Goal: Task Accomplishment & Management: Manage account settings

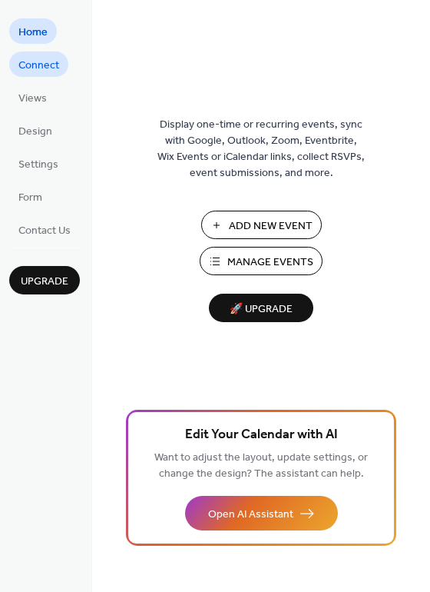
click at [41, 73] on span "Connect" at bounding box center [38, 66] width 41 height 16
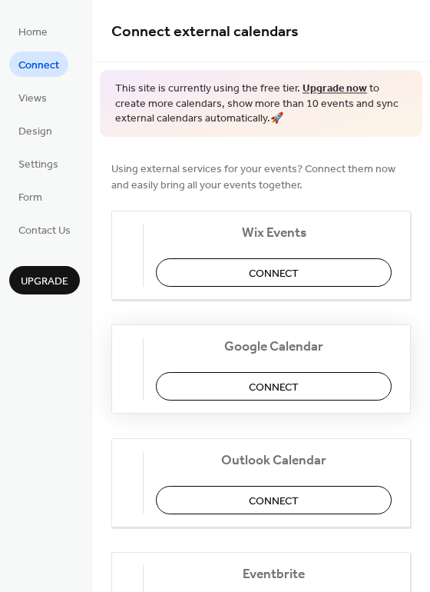
click at [261, 389] on span "Connect" at bounding box center [274, 387] width 50 height 16
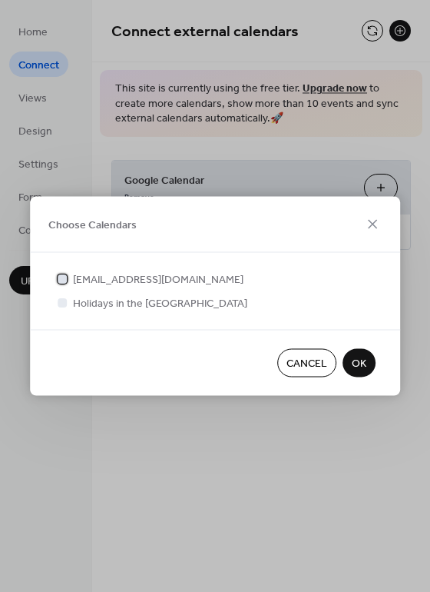
click at [75, 280] on span "[EMAIL_ADDRESS][DOMAIN_NAME]" at bounding box center [158, 280] width 171 height 16
click at [129, 305] on span "Holidays in the [GEOGRAPHIC_DATA]" at bounding box center [160, 304] width 174 height 16
click at [72, 300] on label "Holidays in the [GEOGRAPHIC_DATA]" at bounding box center [151, 303] width 193 height 16
click at [65, 300] on div at bounding box center [62, 301] width 9 height 9
click at [64, 302] on div at bounding box center [62, 301] width 9 height 9
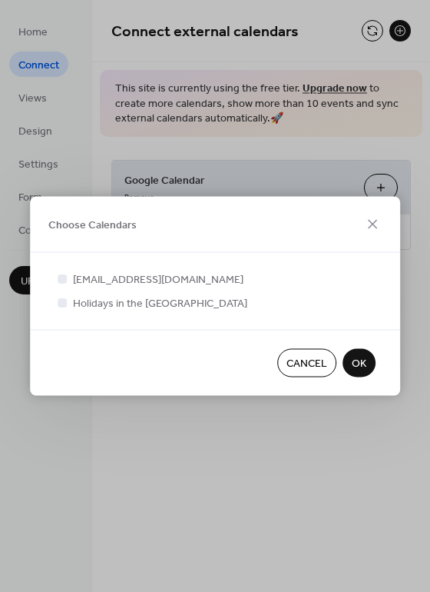
drag, startPoint x: 76, startPoint y: 301, endPoint x: 136, endPoint y: 303, distance: 60.0
click at [77, 301] on span "Holidays in the [GEOGRAPHIC_DATA]" at bounding box center [160, 304] width 174 height 16
click at [96, 277] on span "[EMAIL_ADDRESS][DOMAIN_NAME]" at bounding box center [158, 280] width 171 height 16
click at [70, 304] on div at bounding box center [62, 301] width 15 height 15
click at [70, 287] on label "[EMAIL_ADDRESS][DOMAIN_NAME]" at bounding box center [149, 279] width 189 height 16
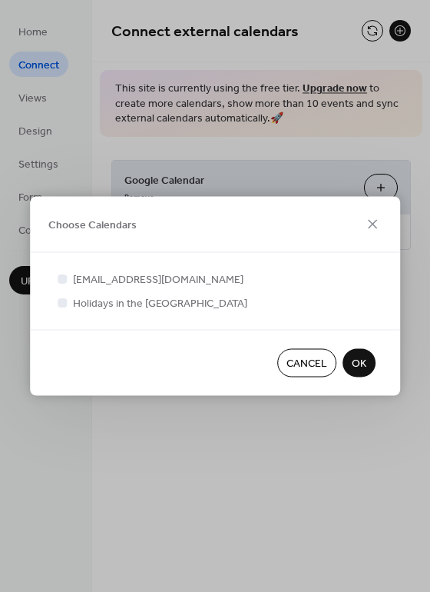
click at [70, 281] on div at bounding box center [62, 278] width 15 height 15
click at [58, 284] on div at bounding box center [62, 278] width 15 height 15
click at [61, 282] on div at bounding box center [62, 278] width 9 height 9
click at [65, 308] on div at bounding box center [62, 301] width 15 height 15
click at [65, 281] on div at bounding box center [62, 278] width 9 height 9
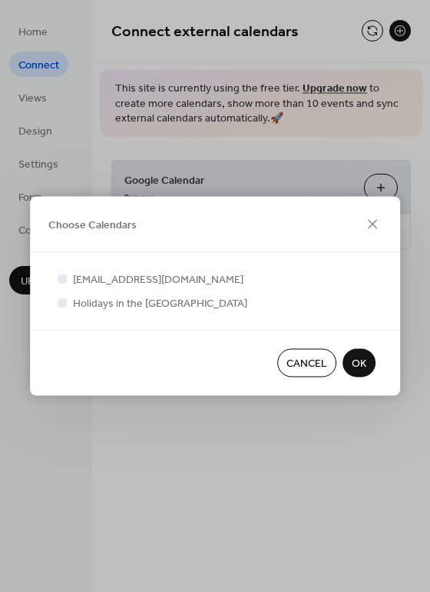
click at [367, 367] on button "OK" at bounding box center [359, 363] width 33 height 28
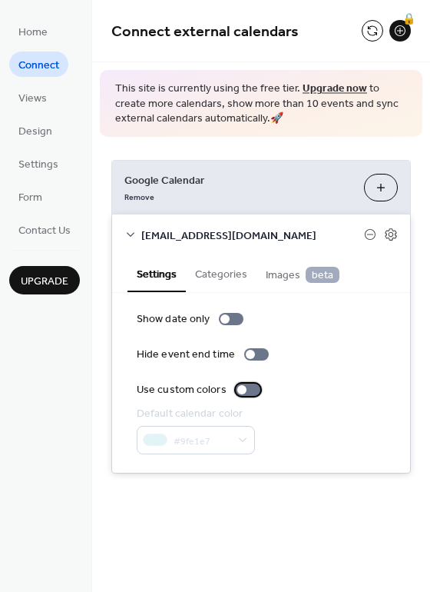
click at [244, 389] on div at bounding box center [241, 389] width 9 height 9
click at [244, 389] on div at bounding box center [248, 389] width 25 height 12
click at [236, 393] on div at bounding box center [248, 389] width 25 height 12
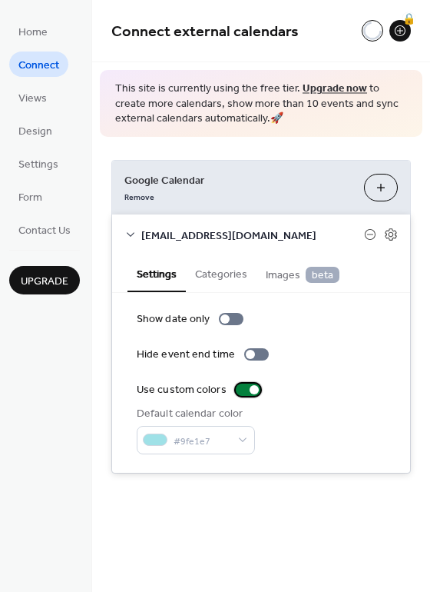
click at [236, 393] on div at bounding box center [248, 389] width 25 height 12
click at [234, 277] on button "Categories" at bounding box center [221, 272] width 71 height 35
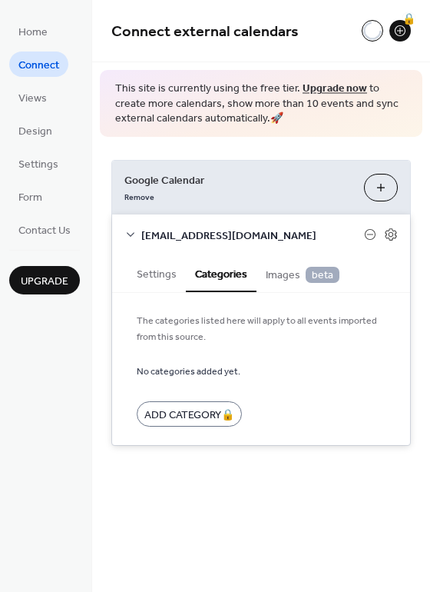
click at [174, 275] on button "Settings" at bounding box center [157, 272] width 58 height 35
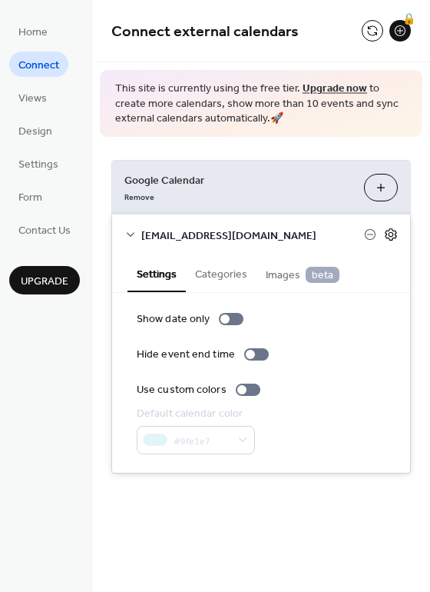
click at [386, 237] on icon at bounding box center [391, 234] width 12 height 12
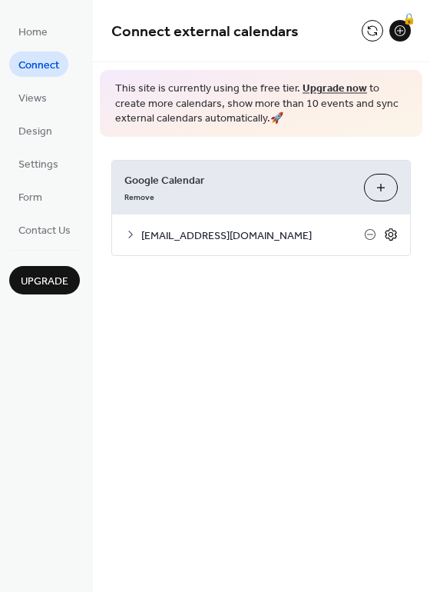
click at [386, 237] on icon at bounding box center [391, 234] width 12 height 12
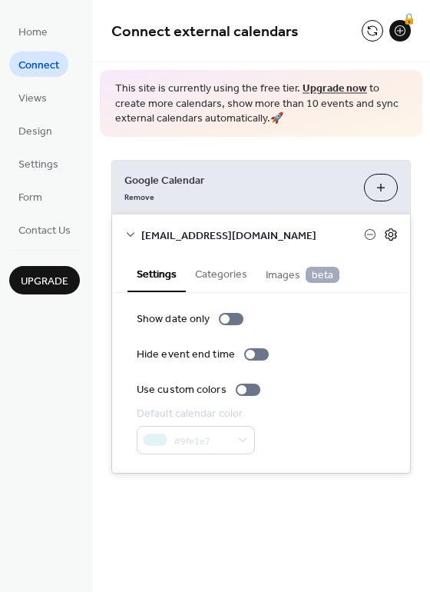
click at [390, 234] on icon at bounding box center [391, 234] width 14 height 14
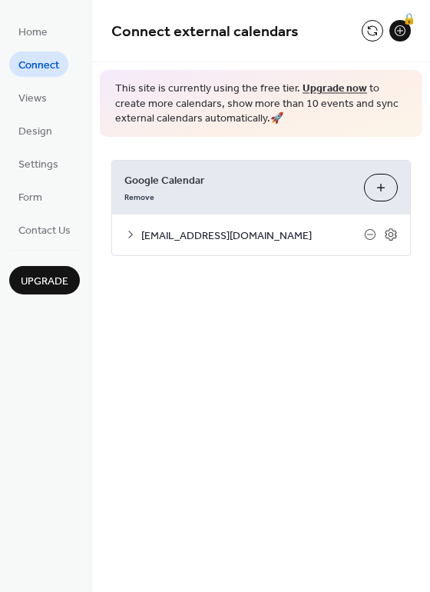
click at [141, 237] on div "[EMAIL_ADDRESS][DOMAIN_NAME]" at bounding box center [261, 234] width 298 height 41
click at [131, 234] on icon at bounding box center [130, 234] width 12 height 12
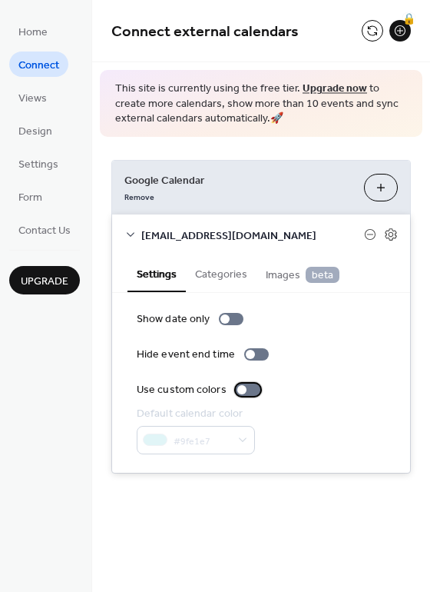
click at [246, 390] on div at bounding box center [248, 389] width 25 height 12
click at [315, 375] on div "Show date only Hide event end time Use custom colors Default calendar color #9f…" at bounding box center [261, 382] width 249 height 143
click at [306, 528] on div "Connect external calendars 🔒 This site is currently using the free tier. Upgrad…" at bounding box center [261, 296] width 338 height 592
click at [323, 88] on link "Upgrade now" at bounding box center [335, 88] width 65 height 21
click at [222, 280] on button "Categories" at bounding box center [221, 272] width 71 height 35
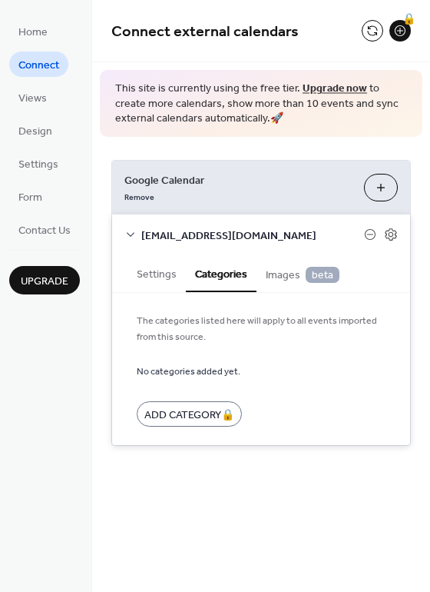
click at [282, 272] on span "Images beta" at bounding box center [303, 275] width 74 height 17
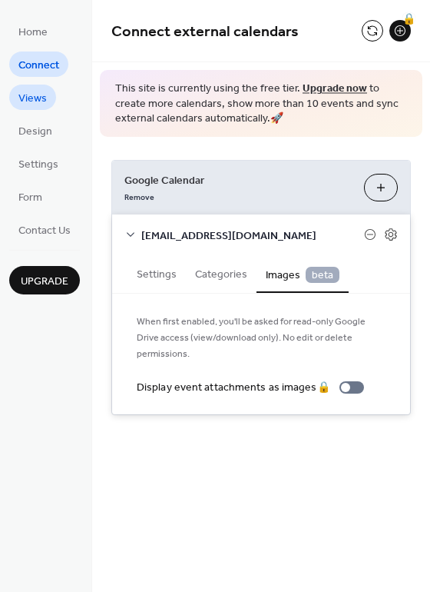
click at [34, 94] on span "Views" at bounding box center [32, 99] width 28 height 16
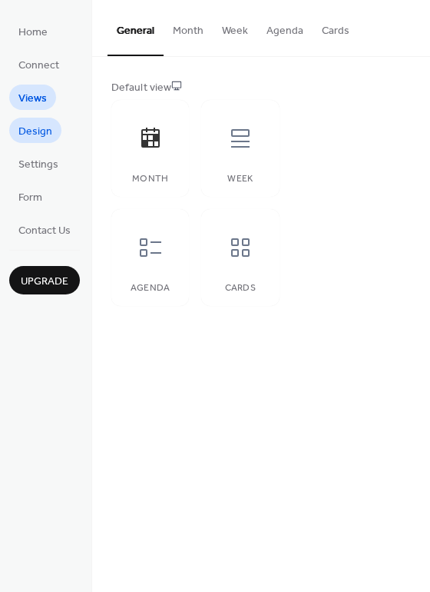
click at [37, 133] on span "Design" at bounding box center [35, 132] width 34 height 16
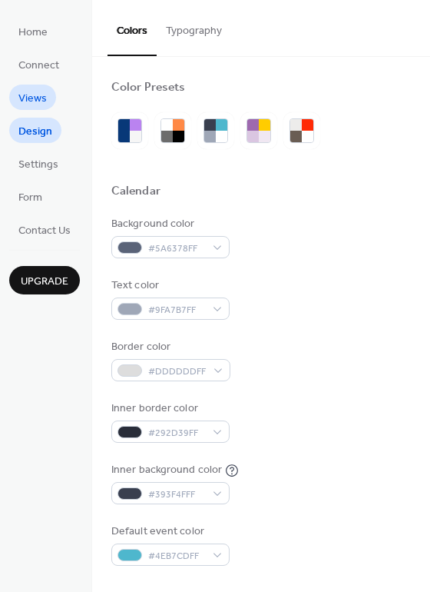
click at [43, 97] on span "Views" at bounding box center [32, 99] width 28 height 16
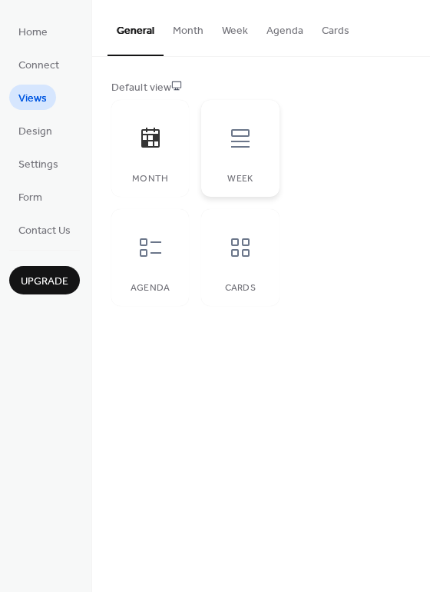
click at [244, 160] on div at bounding box center [240, 138] width 46 height 46
click at [191, 32] on button "Month" at bounding box center [188, 27] width 49 height 55
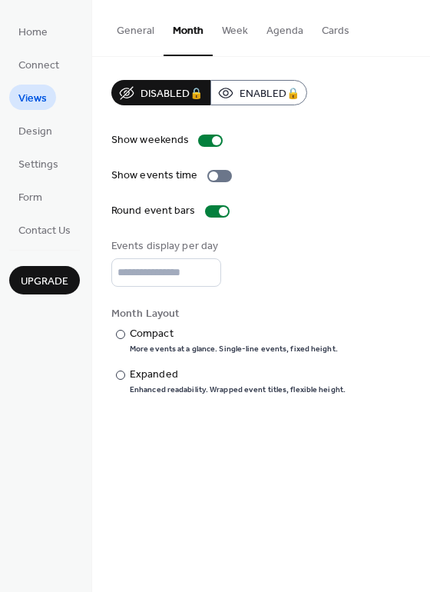
click at [154, 31] on button "General" at bounding box center [136, 27] width 56 height 55
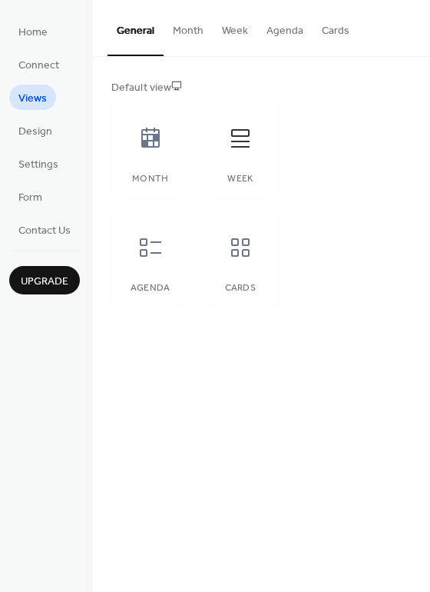
click at [240, 28] on button "Week" at bounding box center [235, 27] width 45 height 55
